Goal: Transaction & Acquisition: Purchase product/service

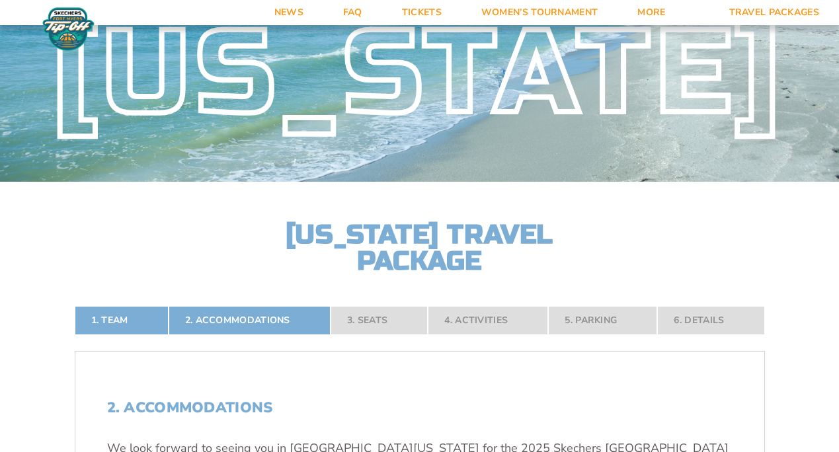
scroll to position [198, 0]
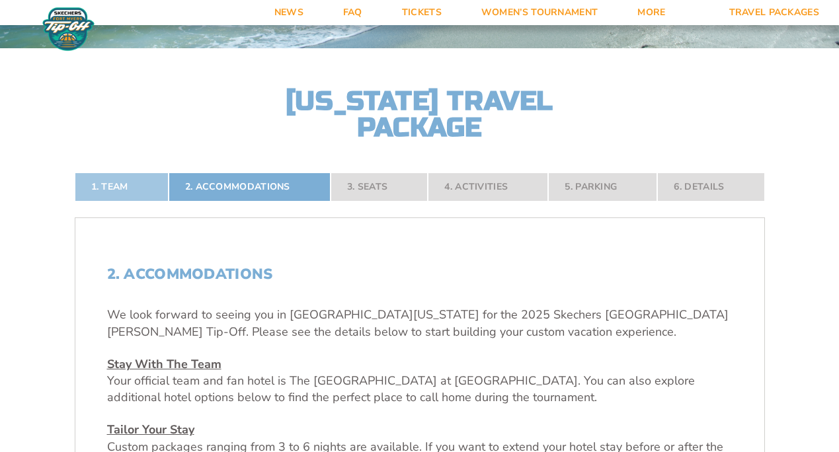
click at [112, 184] on link "1. Team" at bounding box center [122, 187] width 94 height 29
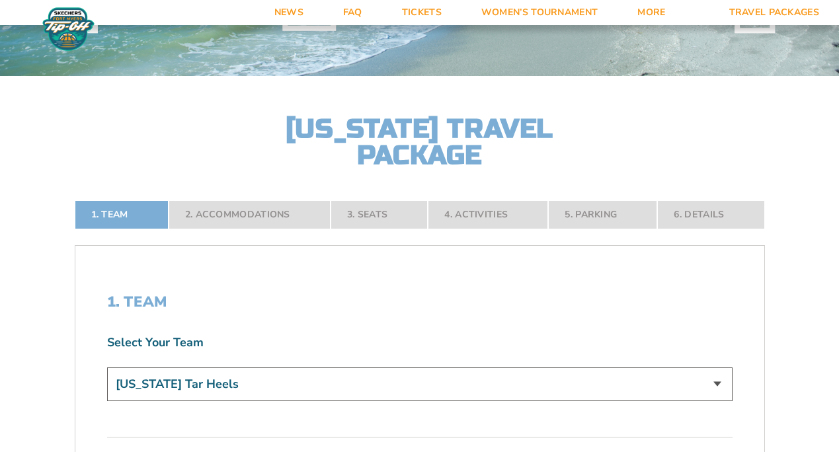
scroll to position [147, 0]
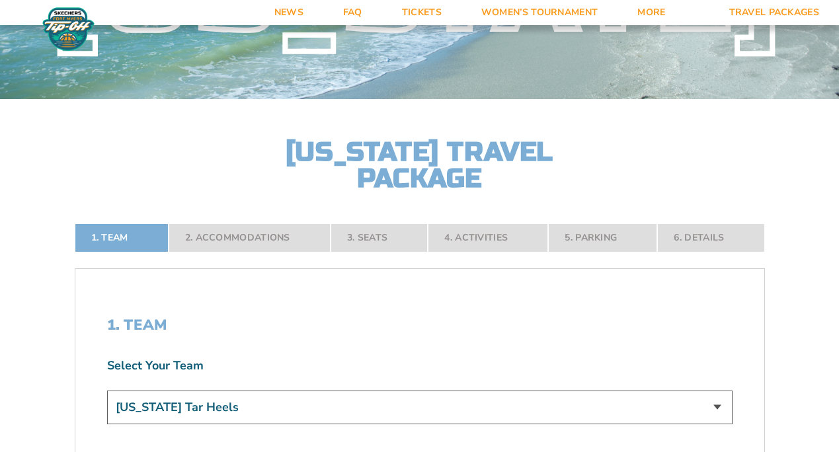
click at [368, 235] on nav "1. Team 2. Accommodations 3. Seats 4. Activities 5. Parking 6. Details" at bounding box center [420, 237] width 690 height 29
click at [267, 239] on nav "1. Team 2. Accommodations 3. Seats 4. Activities 5. Parking 6. Details" at bounding box center [420, 237] width 690 height 29
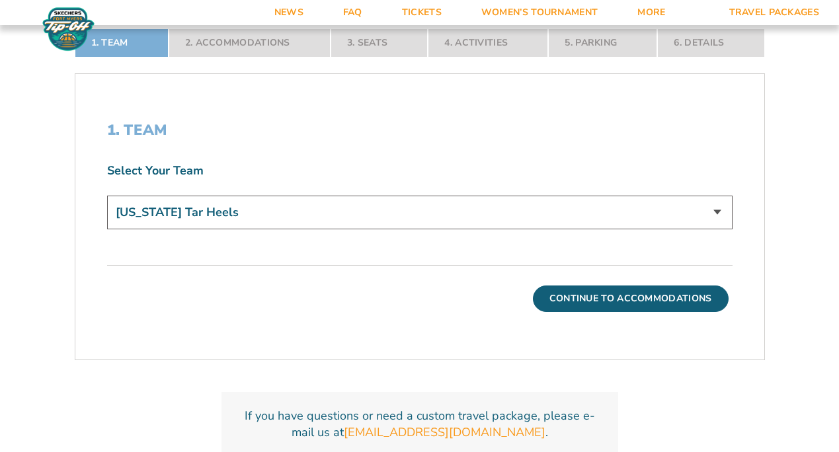
scroll to position [346, 0]
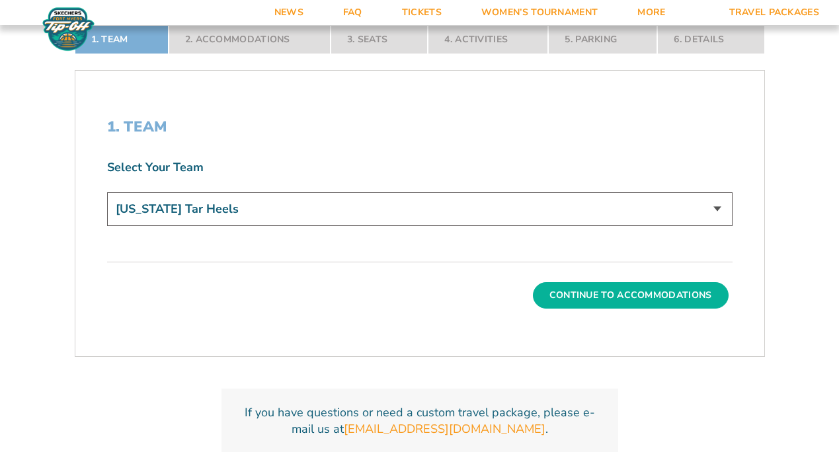
click at [621, 298] on button "Continue To Accommodations" at bounding box center [631, 295] width 196 height 26
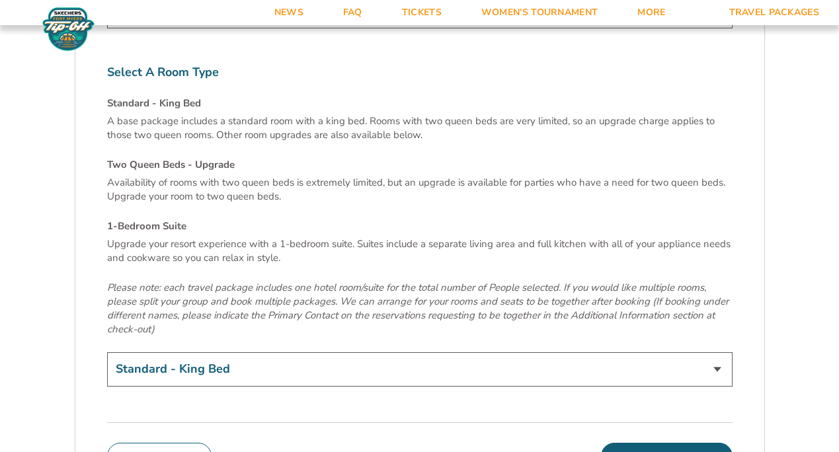
scroll to position [4510, 0]
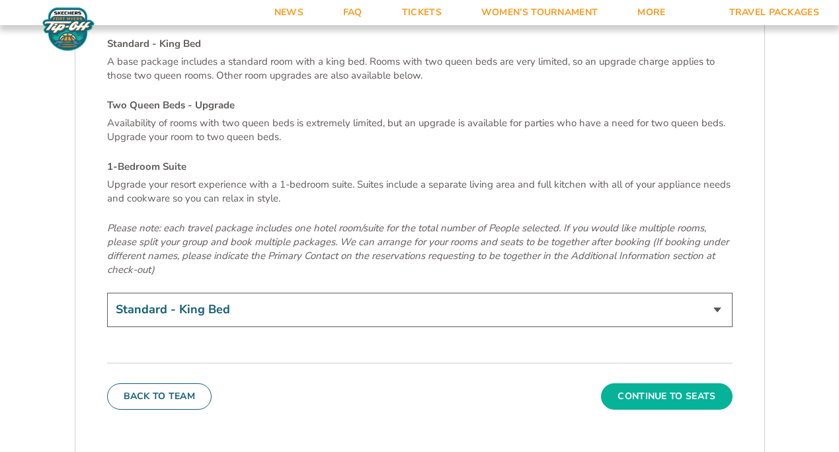
click at [663, 383] on button "Continue To Seats" at bounding box center [666, 396] width 131 height 26
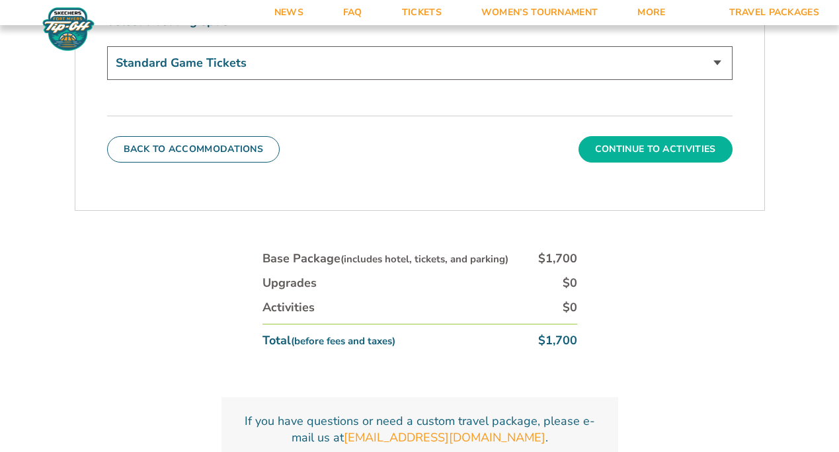
scroll to position [676, 0]
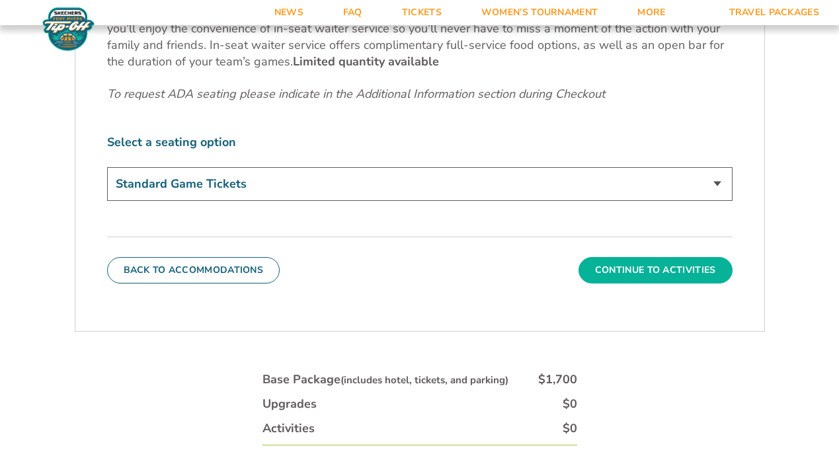
click at [644, 271] on button "Continue To Activities" at bounding box center [655, 270] width 154 height 26
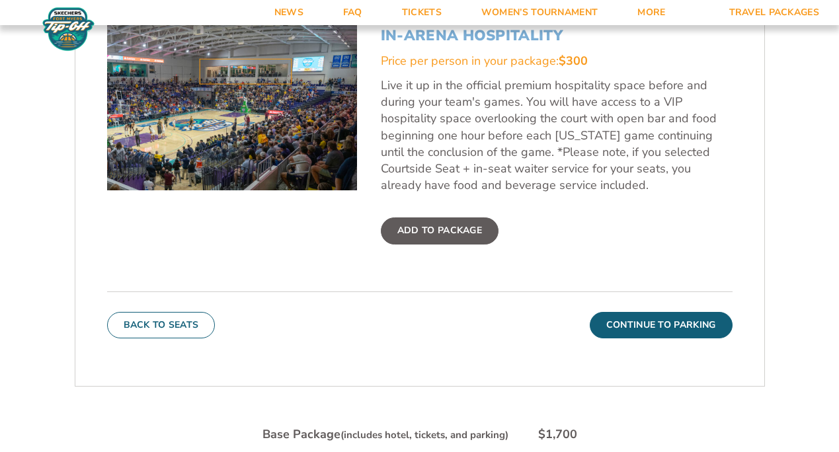
scroll to position [661, 0]
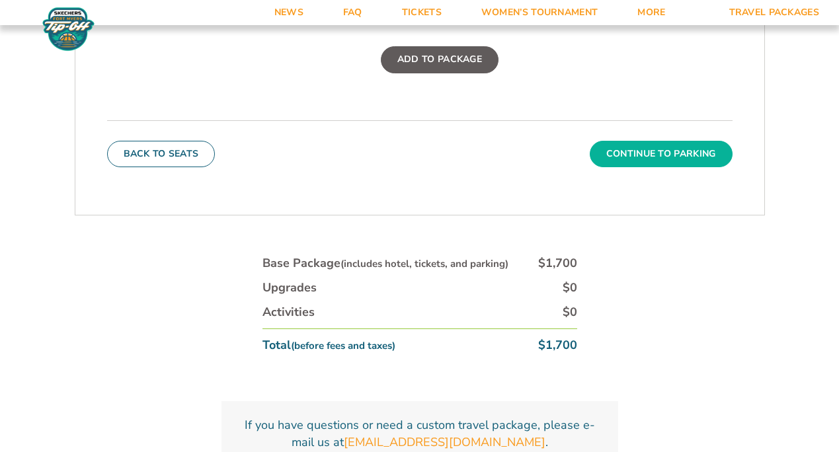
click at [646, 153] on button "Continue To Parking" at bounding box center [661, 154] width 143 height 26
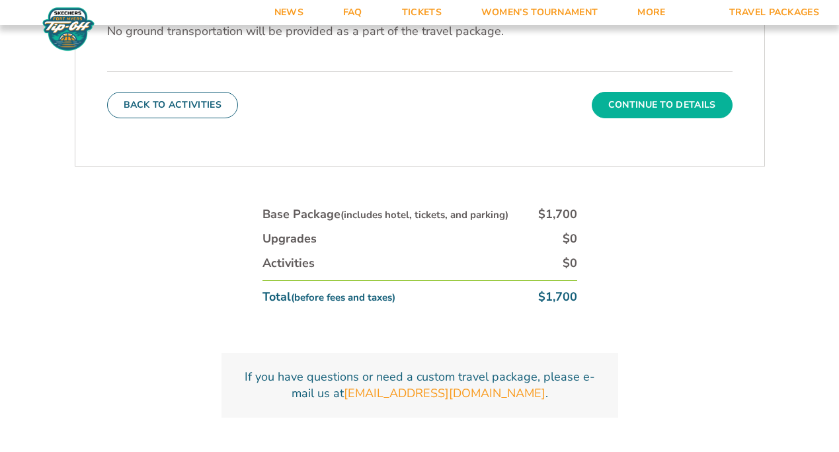
scroll to position [306, 0]
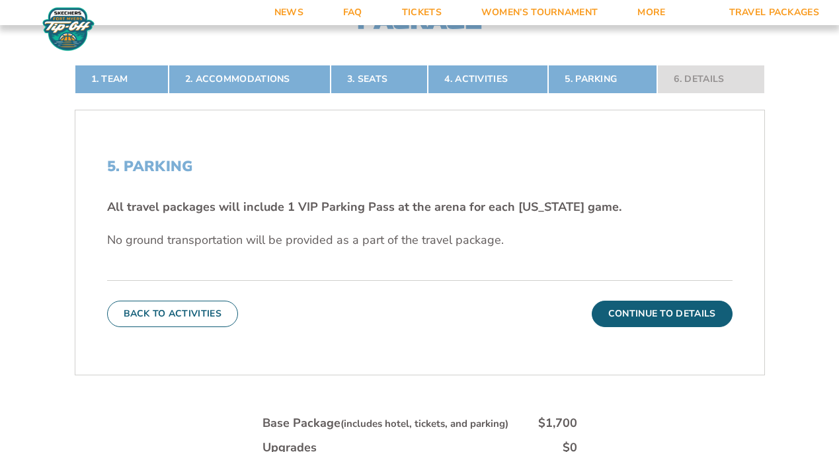
click at [672, 313] on button "Continue To Details" at bounding box center [662, 314] width 141 height 26
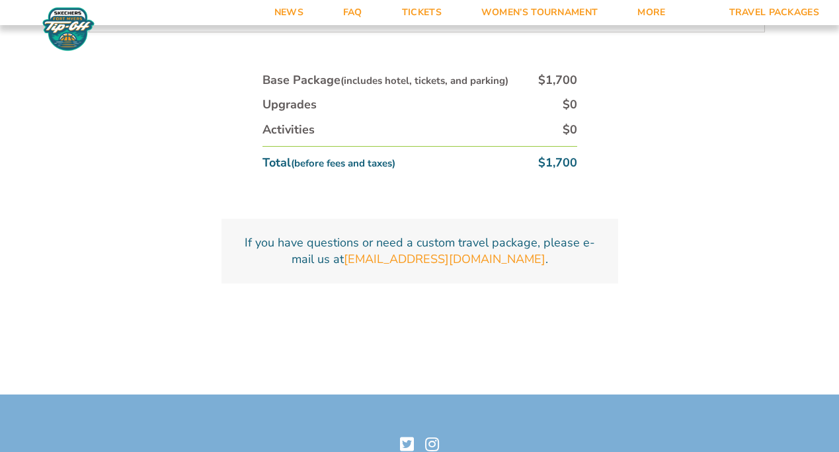
scroll to position [440, 0]
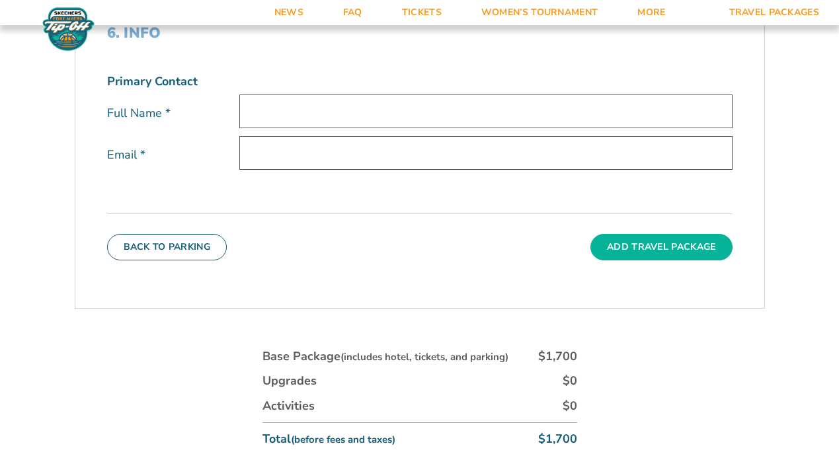
click at [656, 243] on button "Add Travel Package" at bounding box center [660, 247] width 141 height 26
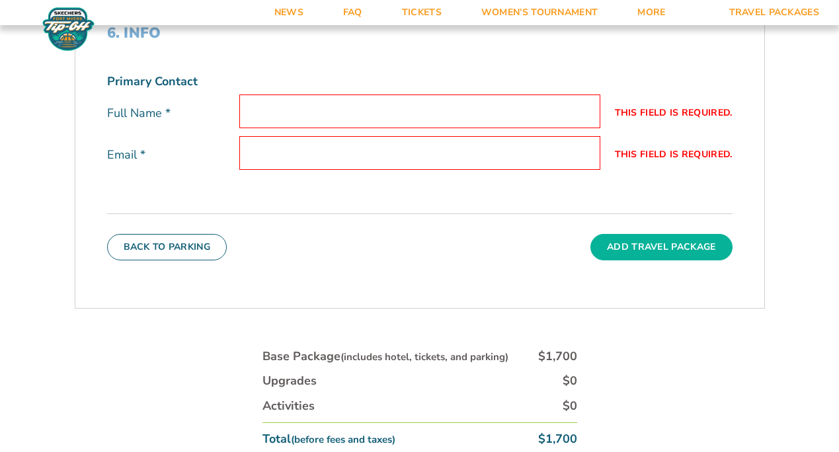
click at [655, 245] on button "Add Travel Package" at bounding box center [660, 247] width 141 height 26
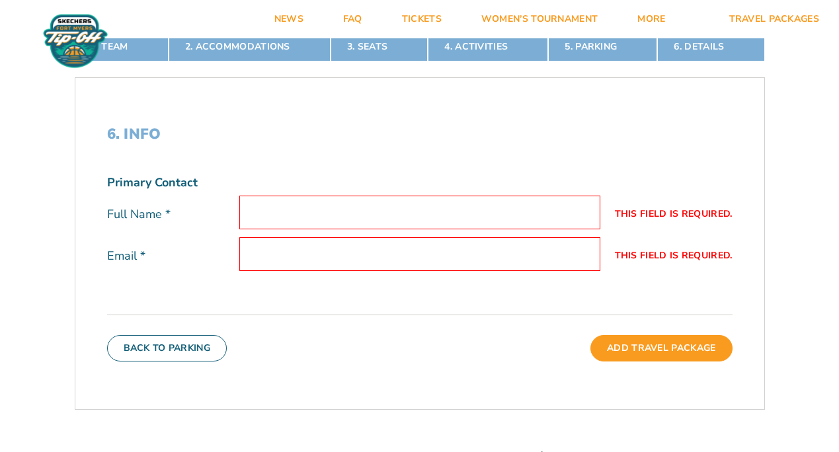
scroll to position [0, 0]
